Goal: Find specific page/section: Find specific page/section

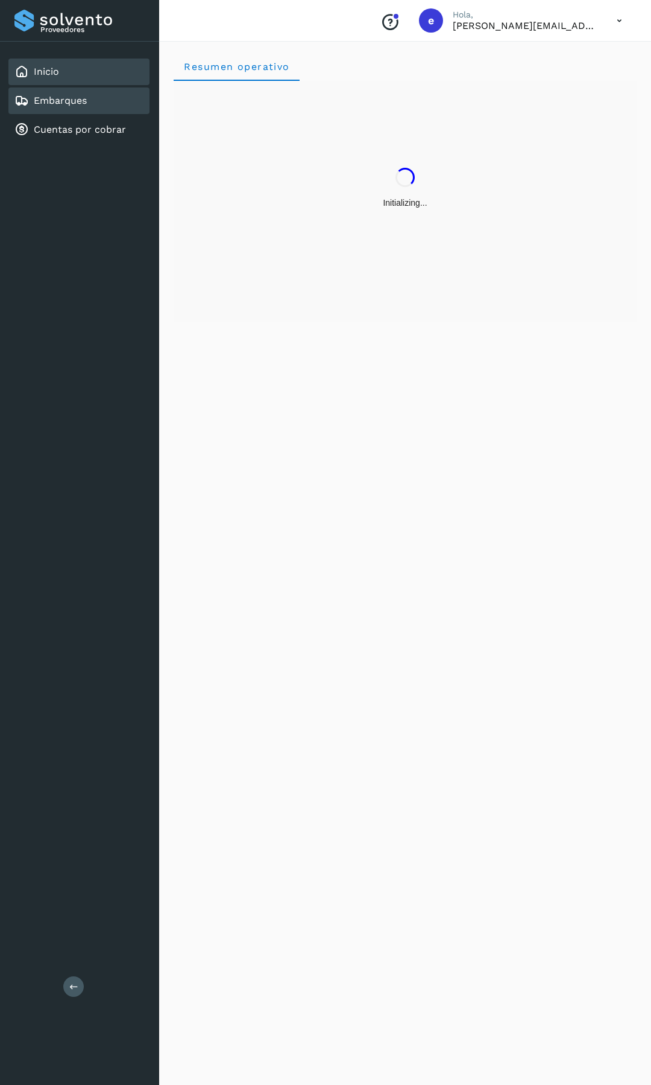
click at [81, 104] on link "Embarques" at bounding box center [60, 100] width 53 height 11
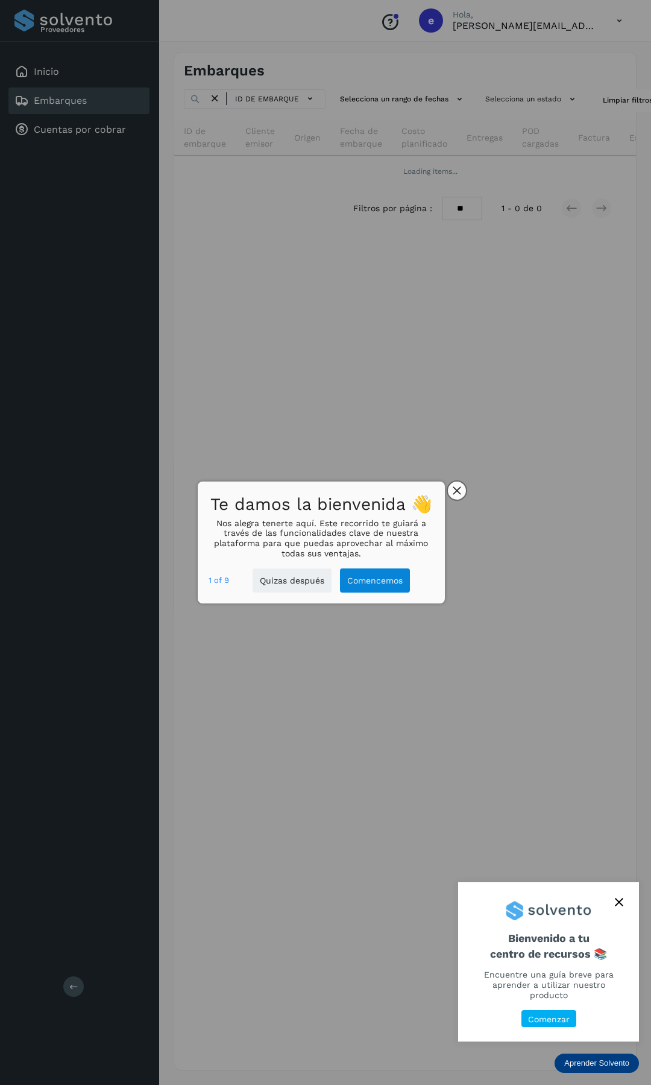
click at [457, 493] on icon "close," at bounding box center [457, 490] width 8 height 8
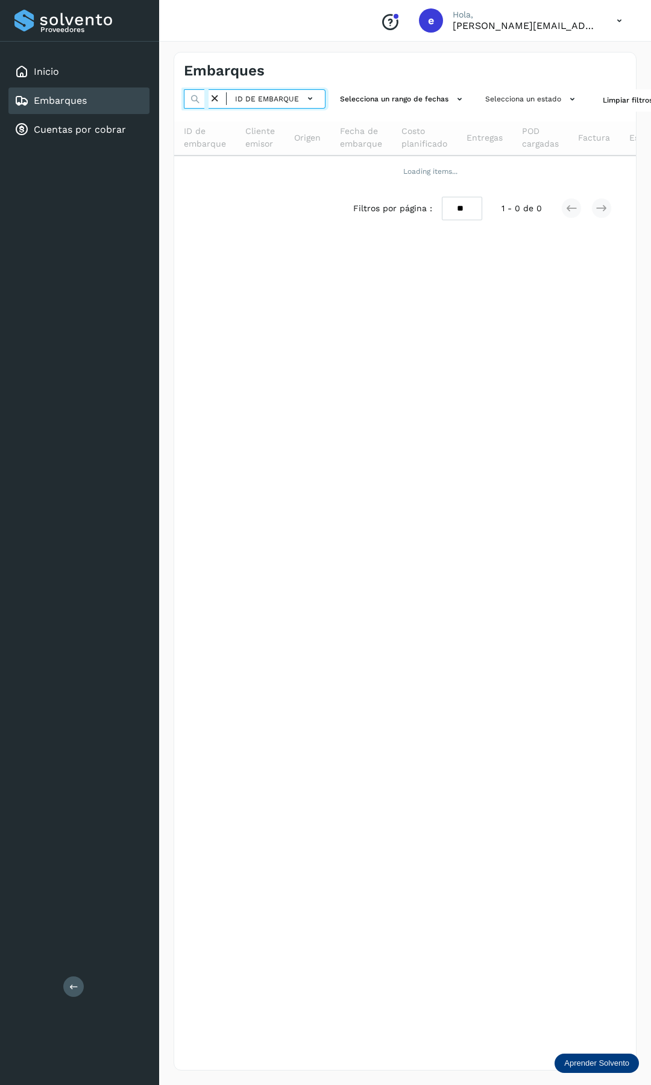
click at [203, 93] on input "text" at bounding box center [196, 98] width 25 height 19
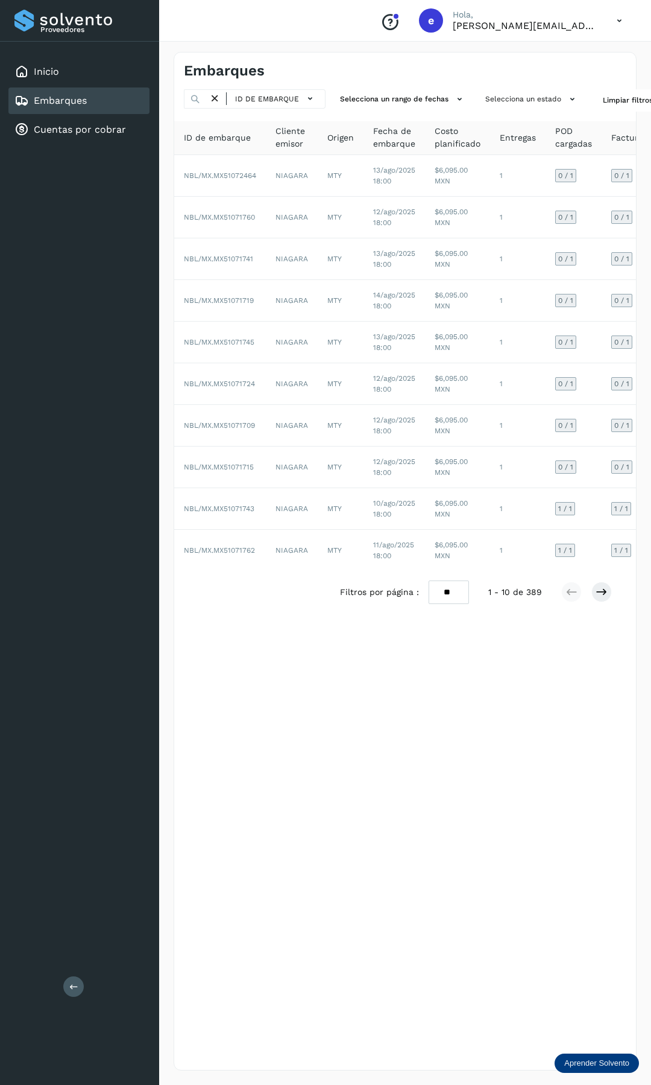
click at [200, 102] on icon at bounding box center [195, 98] width 11 height 11
click at [199, 98] on icon at bounding box center [195, 98] width 11 height 11
click at [195, 99] on icon at bounding box center [195, 98] width 11 height 11
click at [206, 98] on input "text" at bounding box center [196, 98] width 25 height 19
paste input "**********"
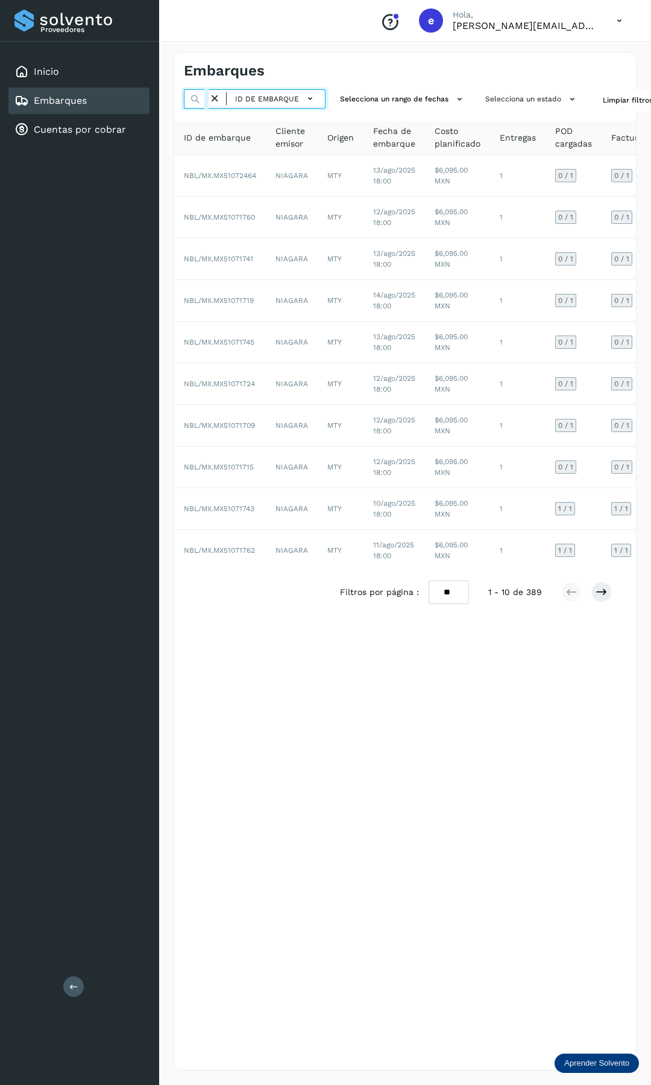
scroll to position [0, 86]
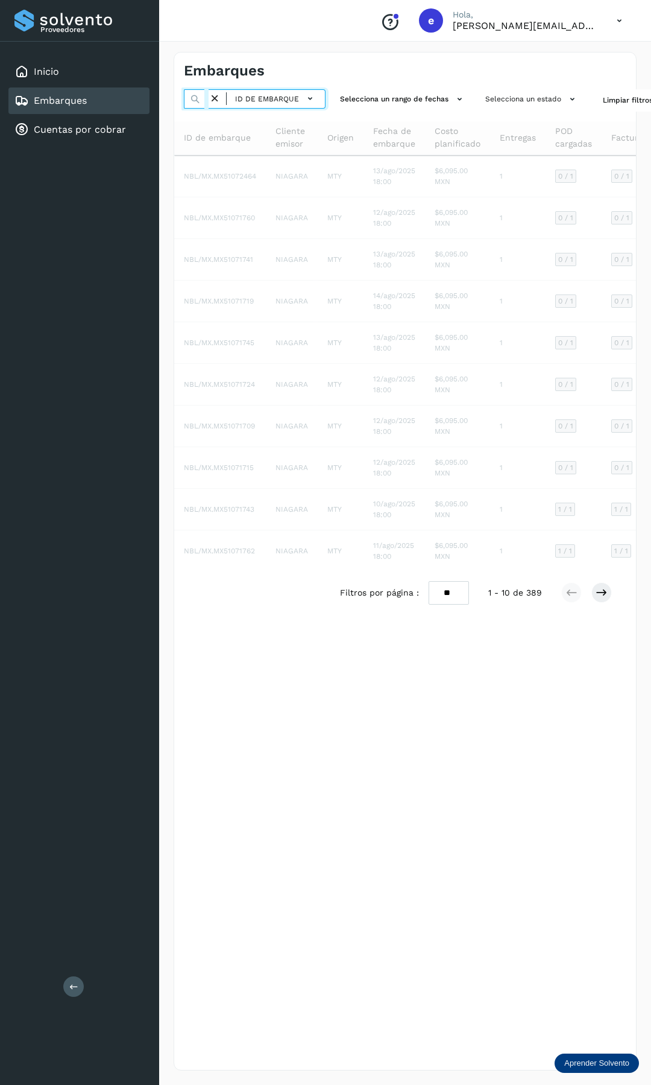
type input "**********"
click at [194, 100] on icon at bounding box center [195, 98] width 11 height 11
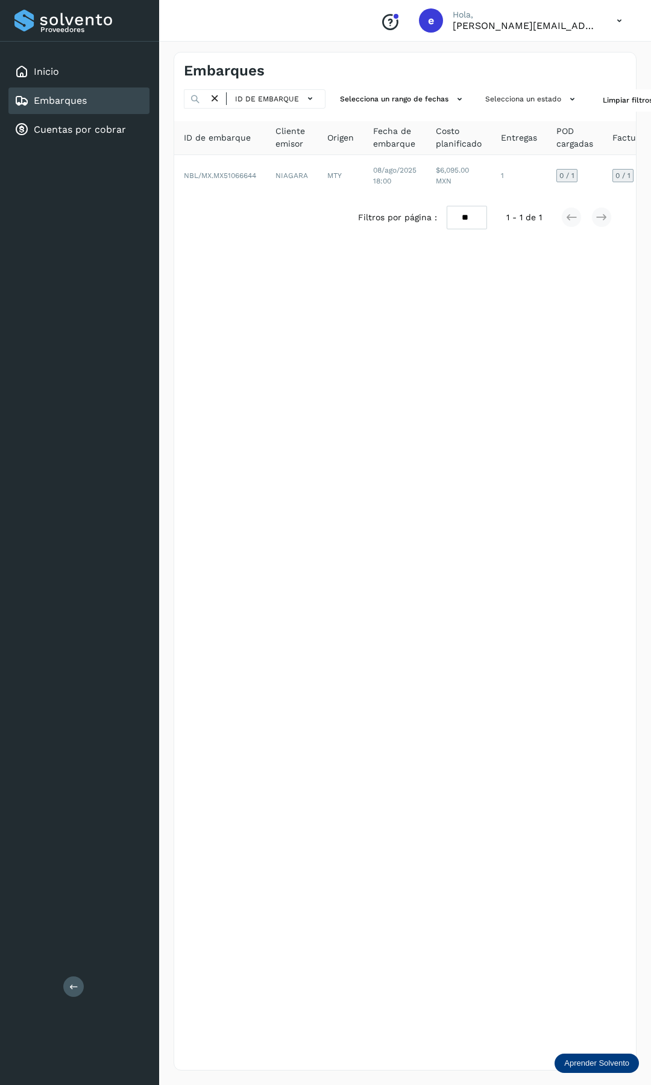
click at [193, 95] on icon at bounding box center [195, 98] width 11 height 11
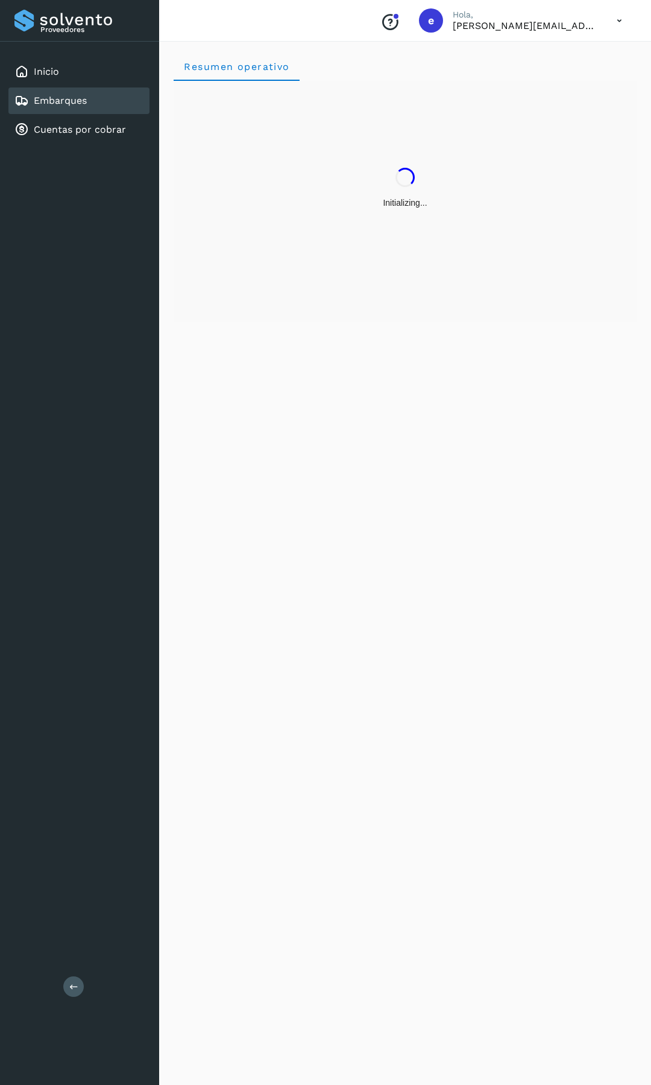
click at [615, 19] on icon at bounding box center [619, 20] width 25 height 25
click at [539, 60] on div "Cerrar sesión" at bounding box center [560, 54] width 144 height 23
